Goal: Information Seeking & Learning: Learn about a topic

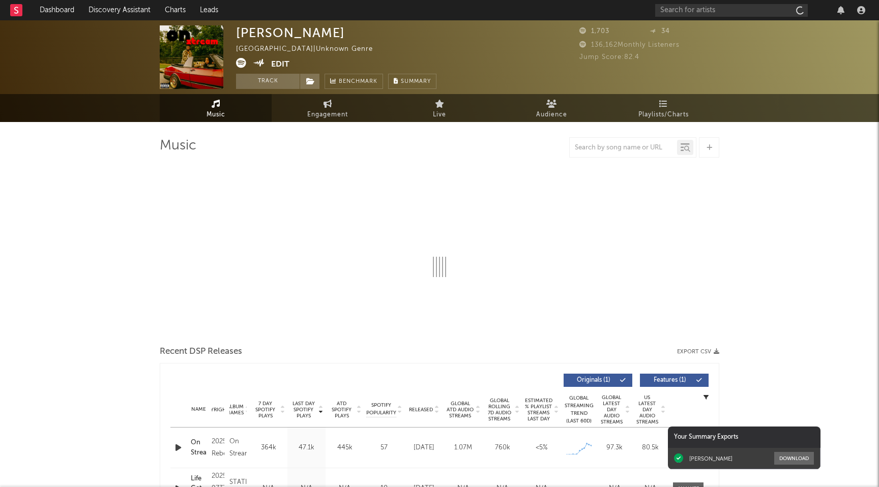
select select "1w"
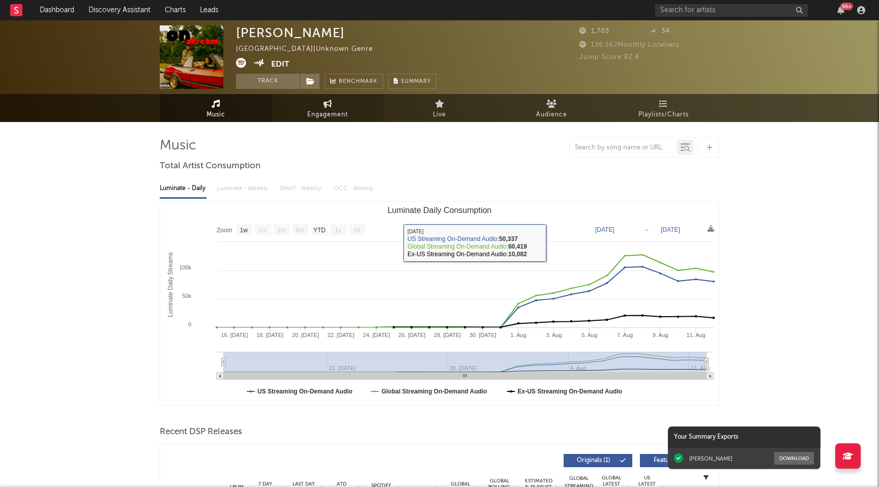
click at [345, 121] on link "Engagement" at bounding box center [328, 108] width 112 height 28
select select "1w"
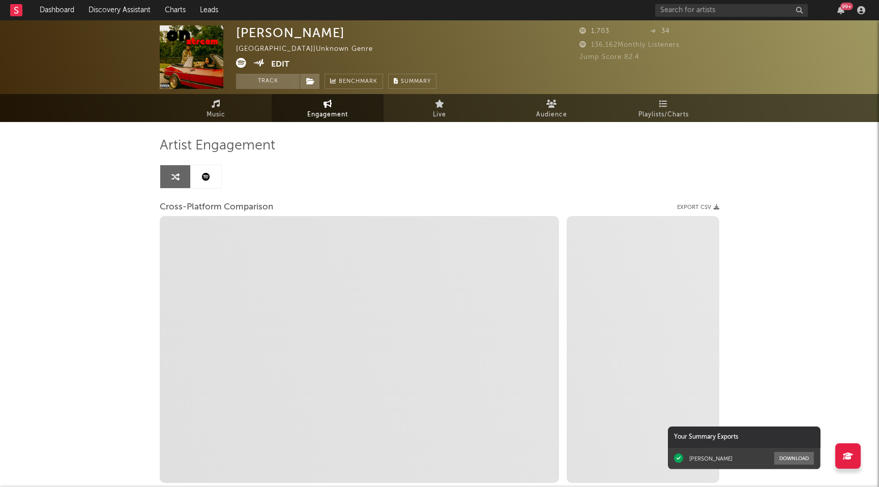
select select "1m"
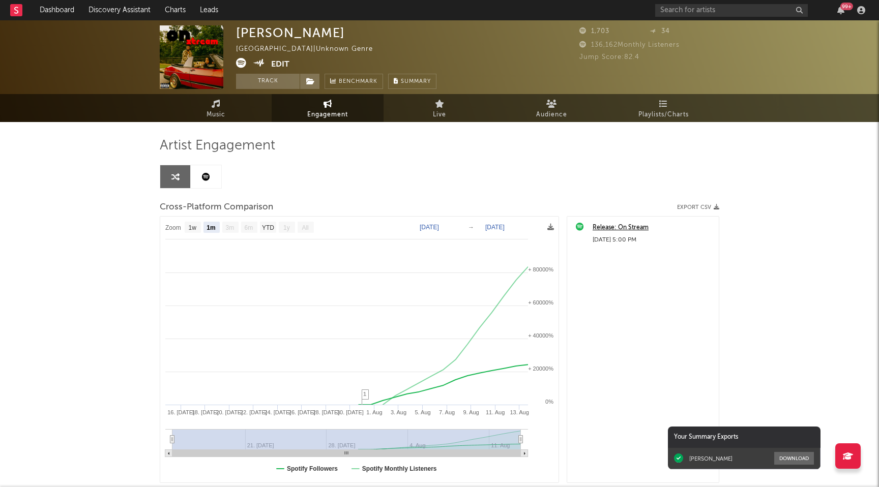
click at [225, 122] on div "Artist Engagement Cross-Platform Comparison Export CSV Zoom 1w 1m 3m 6m YTD 1y …" at bounding box center [440, 323] width 560 height 402
click at [217, 106] on icon at bounding box center [216, 104] width 9 height 8
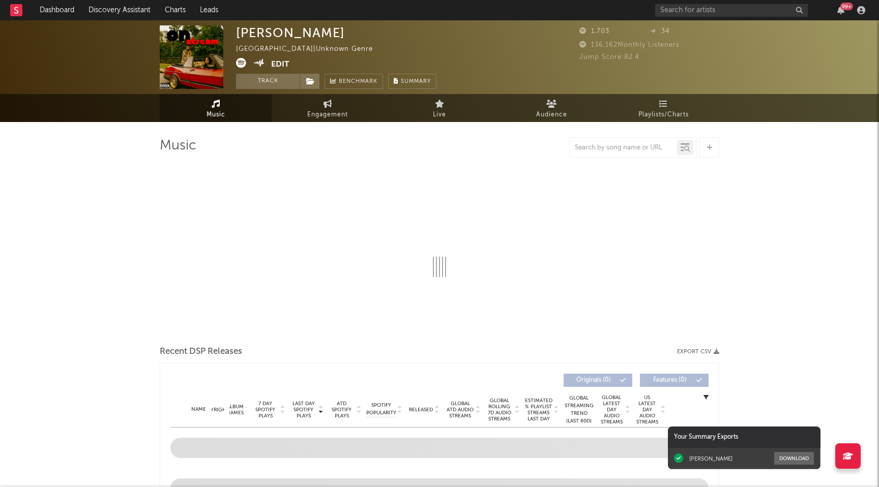
select select "1w"
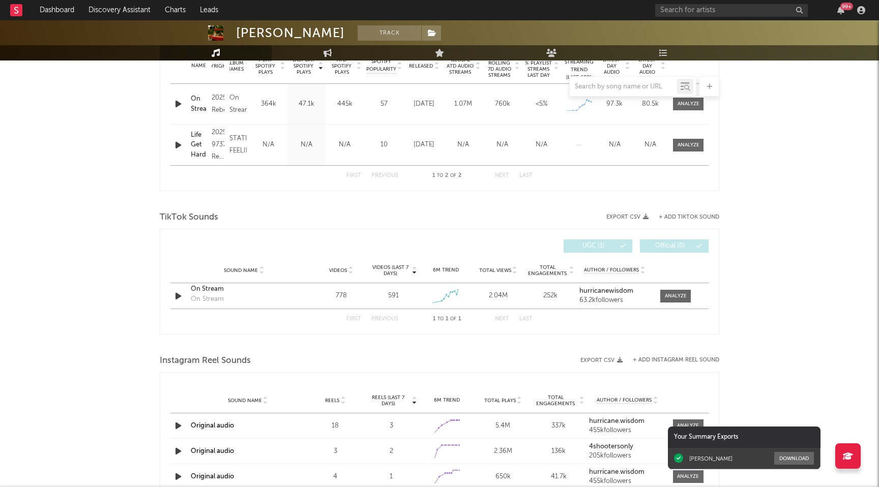
scroll to position [432, 0]
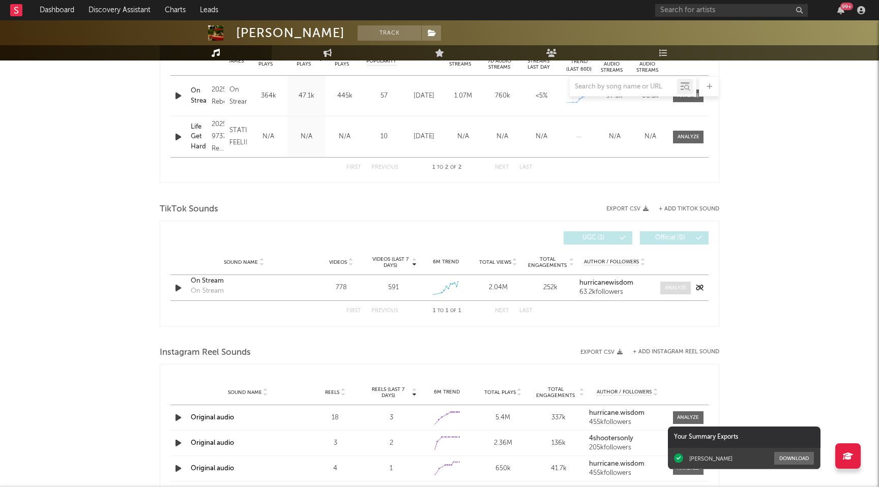
click at [667, 283] on span at bounding box center [675, 288] width 31 height 13
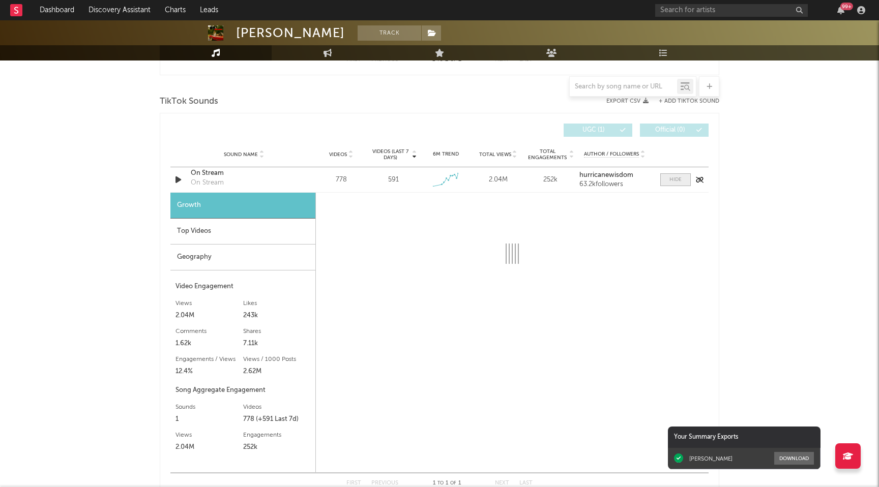
scroll to position [542, 0]
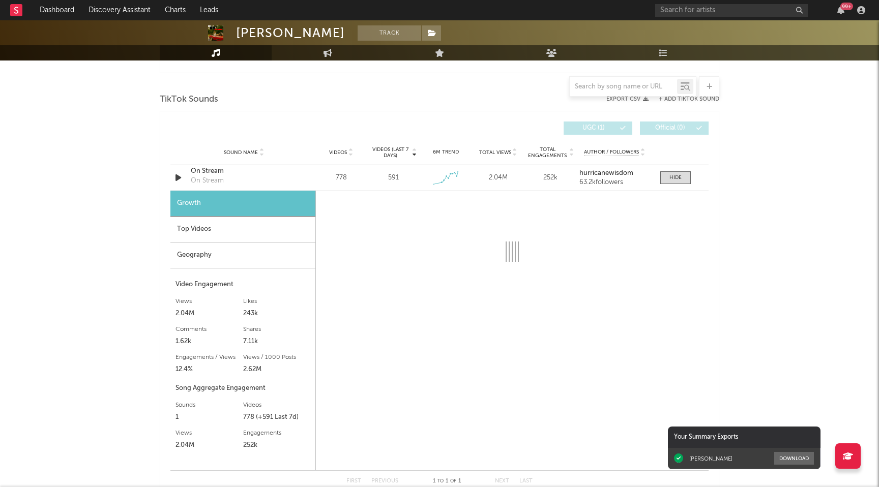
select select "1w"
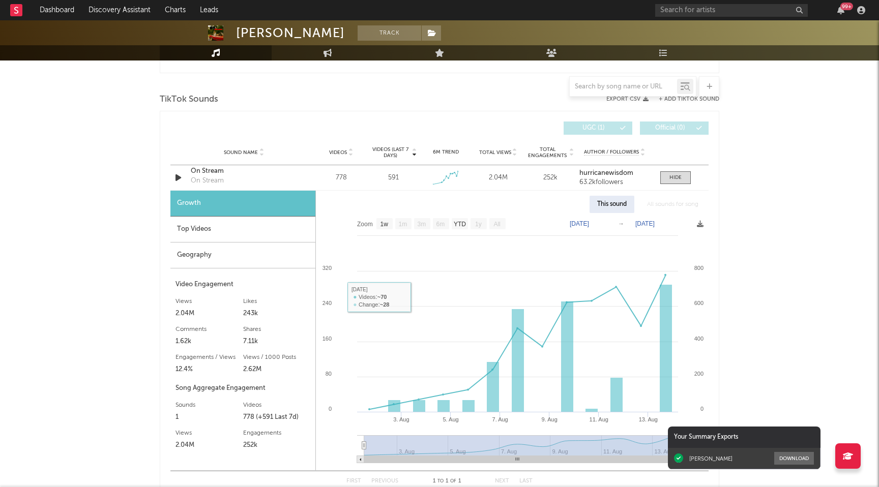
click at [184, 226] on div "Top Videos" at bounding box center [242, 230] width 145 height 26
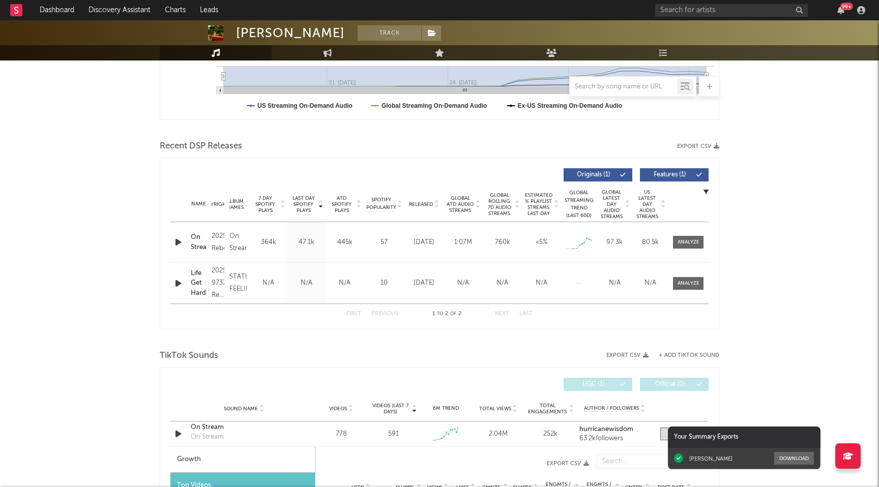
scroll to position [0, 0]
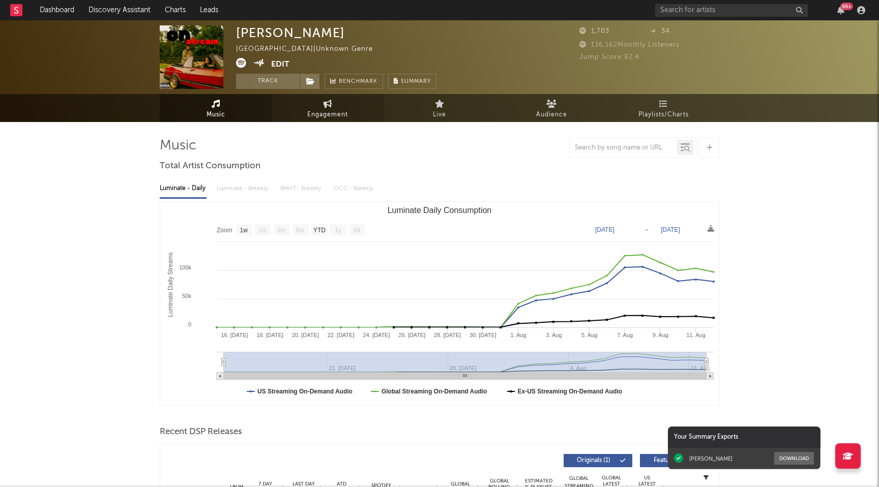
click at [314, 106] on link "Engagement" at bounding box center [328, 108] width 112 height 28
select select "1w"
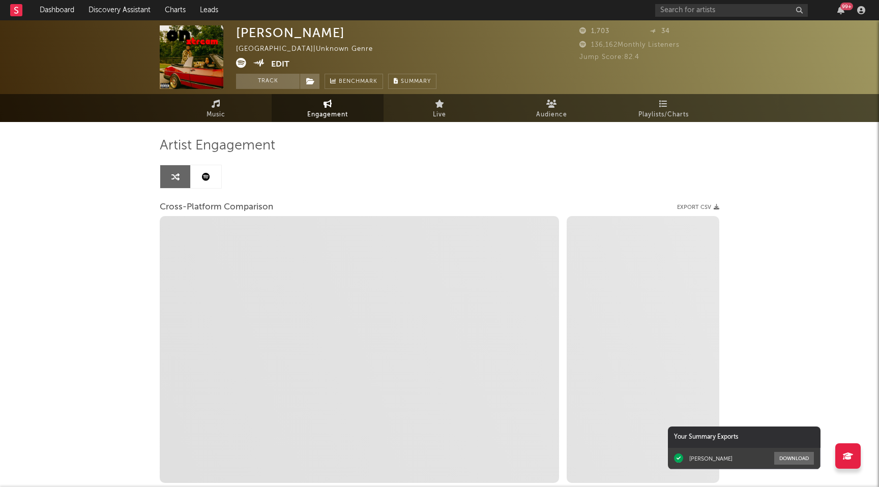
select select "1m"
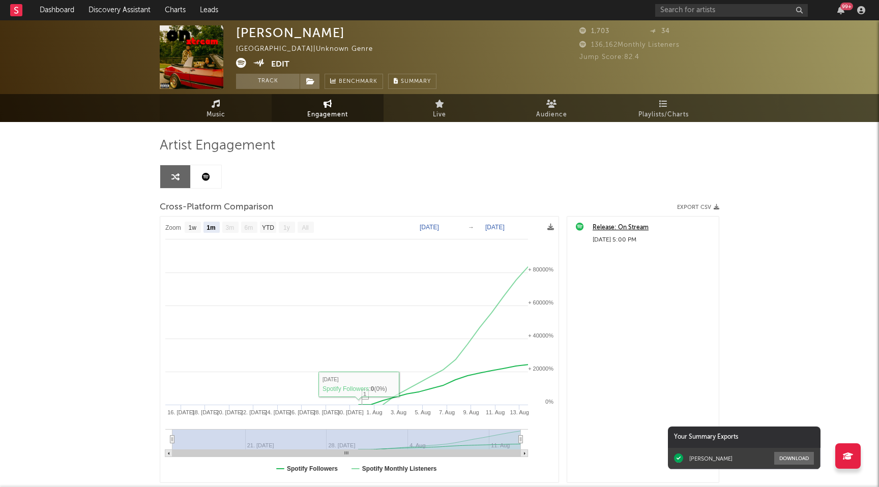
click at [229, 120] on link "Music" at bounding box center [216, 108] width 112 height 28
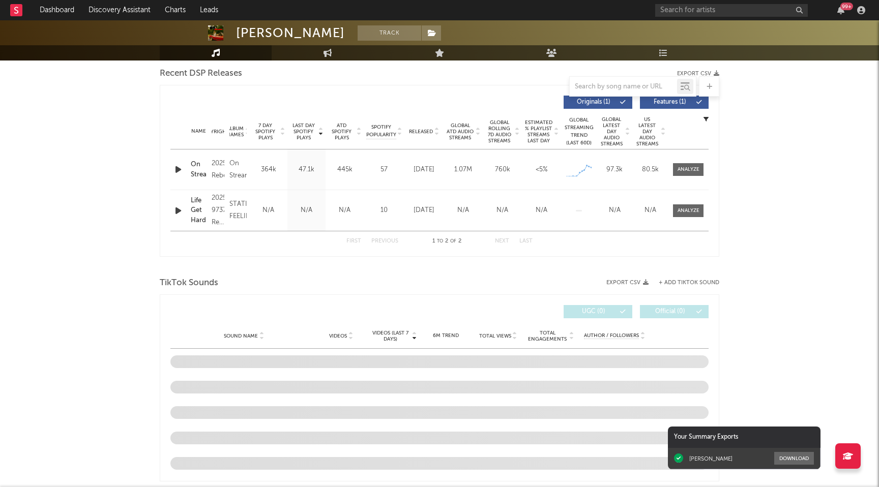
select select "1w"
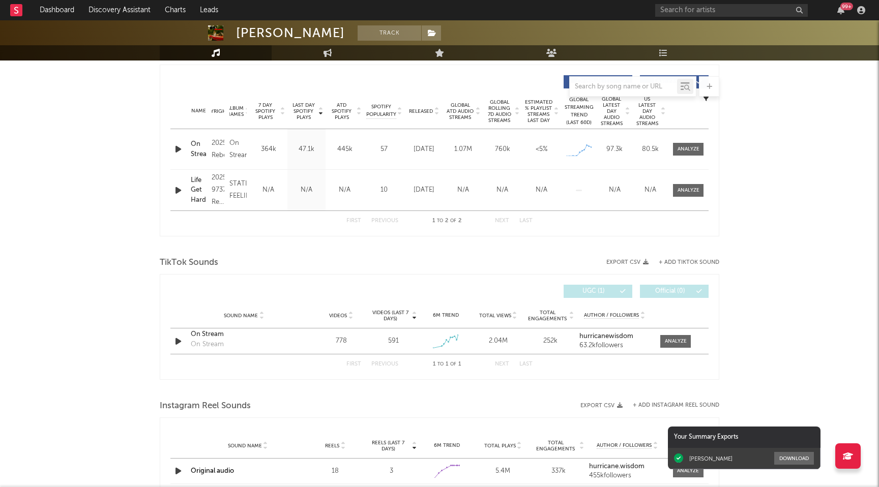
scroll to position [381, 0]
click at [691, 144] on div at bounding box center [689, 148] width 22 height 8
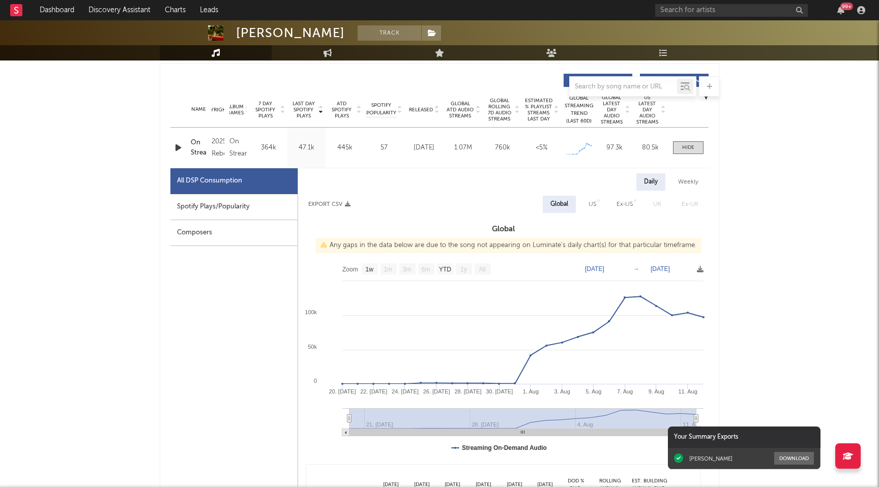
click at [256, 209] on div "Spotify Plays/Popularity" at bounding box center [233, 207] width 127 height 26
select select "1w"
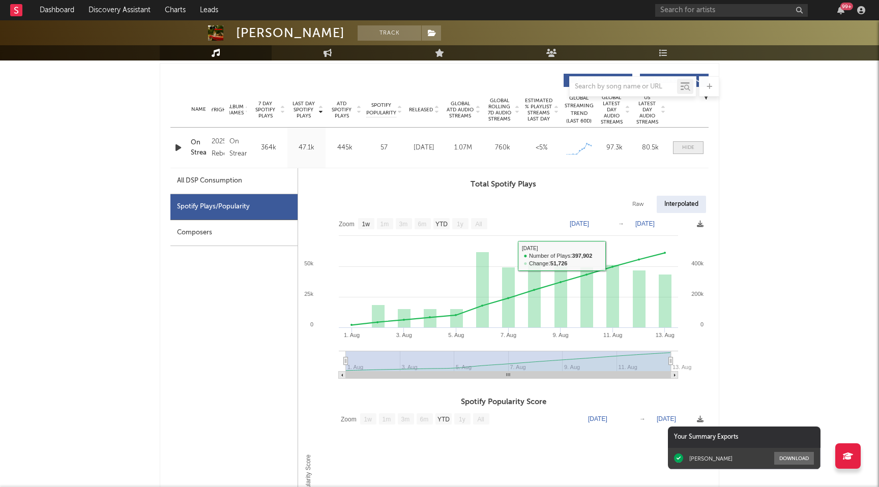
click at [683, 153] on span at bounding box center [688, 147] width 31 height 13
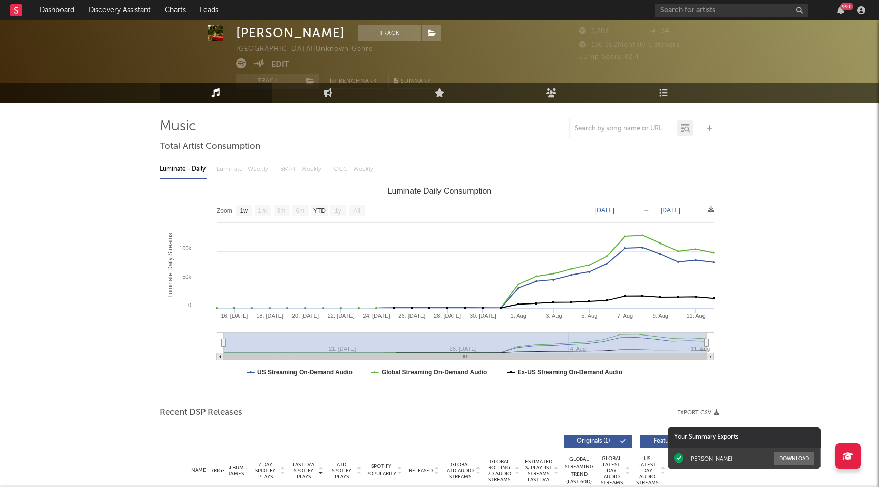
scroll to position [0, 0]
